Goal: Find specific page/section: Find specific page/section

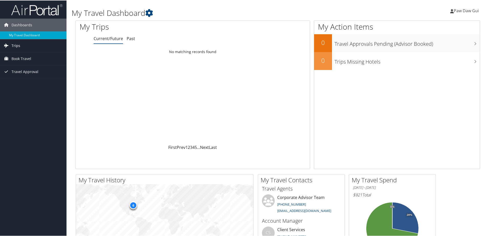
click at [24, 46] on link "Trips" at bounding box center [33, 45] width 66 height 13
click at [28, 65] on link "Past Trips" at bounding box center [33, 63] width 66 height 8
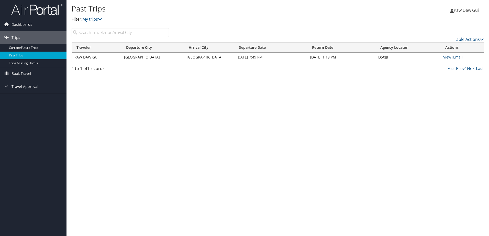
drag, startPoint x: 195, startPoint y: 147, endPoint x: 197, endPoint y: 122, distance: 24.7
click at [195, 146] on div "Past Trips Filter: My trips Paw Daw Gui Paw Daw Gui My Settings Travel Agency C…" at bounding box center [277, 118] width 422 height 236
click at [449, 57] on link "View" at bounding box center [447, 57] width 8 height 5
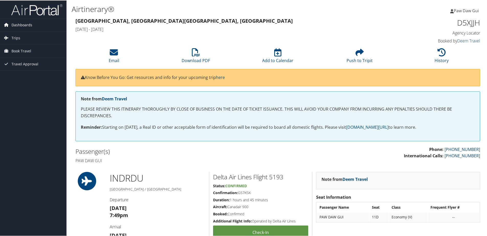
click at [24, 26] on span "Dashboards" at bounding box center [22, 24] width 21 height 13
click at [23, 36] on link "My Travel Dashboard" at bounding box center [33, 35] width 66 height 8
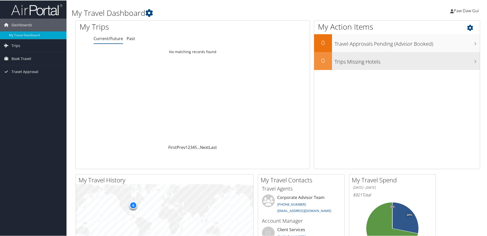
click at [360, 63] on h3 "Trips Missing Hotels" at bounding box center [406, 60] width 145 height 10
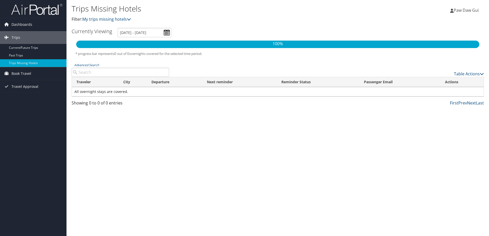
click at [94, 93] on td "All overnight stays are covered." at bounding box center [278, 91] width 412 height 9
click at [15, 47] on link "Current/Future Trips" at bounding box center [33, 48] width 66 height 8
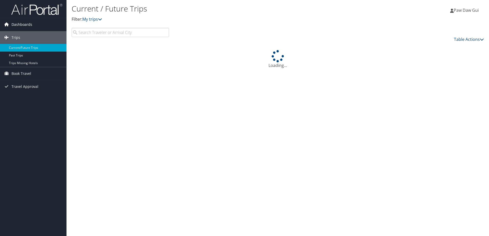
click at [8, 22] on icon at bounding box center [7, 24] width 8 height 8
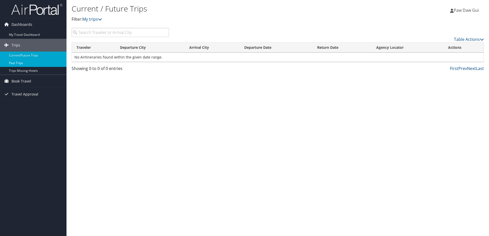
click at [28, 64] on link "Past Trips" at bounding box center [33, 63] width 66 height 8
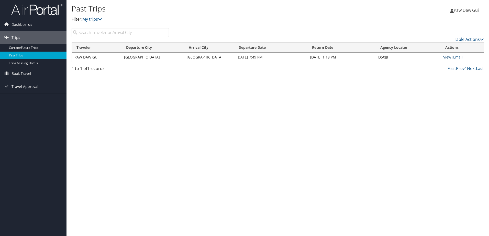
click at [446, 57] on link "View" at bounding box center [447, 57] width 8 height 5
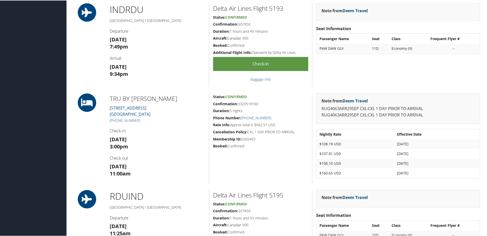
scroll to position [167, 0]
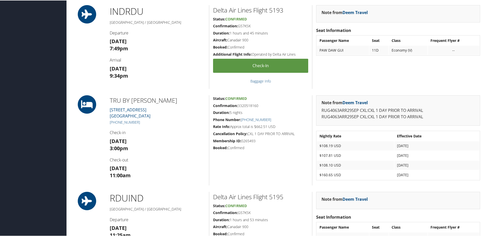
click at [257, 138] on div "Status: Confirmed Confirmation: 3320518160 Duration: 5 nights Phone Number: [PH…" at bounding box center [260, 140] width 103 height 90
drag, startPoint x: 252, startPoint y: 140, endPoint x: 226, endPoint y: 123, distance: 31.3
click at [252, 140] on h5 "Membership ID: 0265493" at bounding box center [260, 140] width 95 height 5
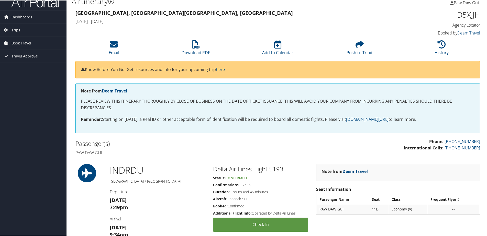
scroll to position [0, 0]
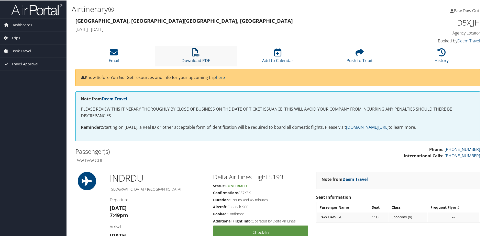
click at [192, 54] on icon at bounding box center [196, 52] width 8 height 8
